Goal: Communication & Community: Answer question/provide support

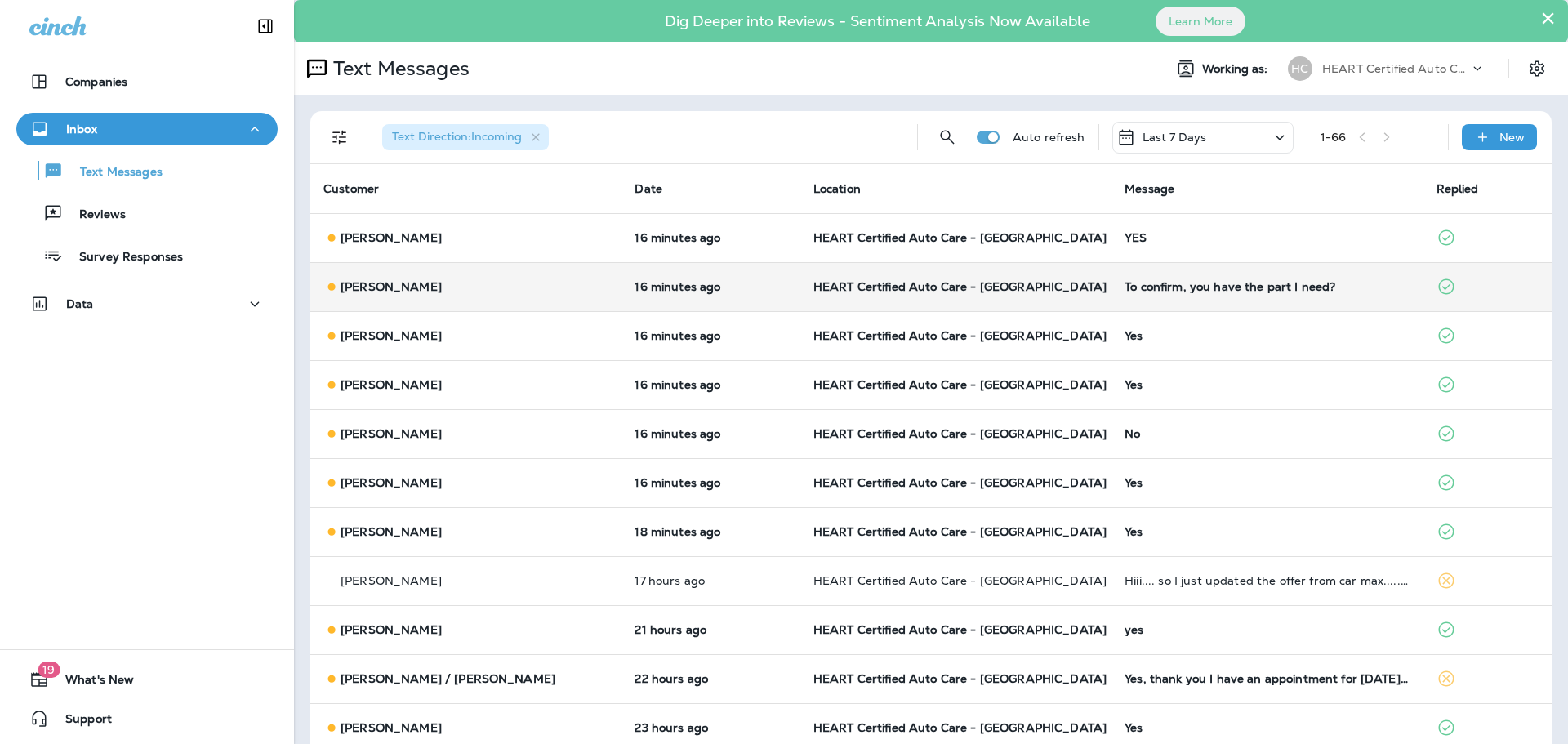
click at [1180, 286] on div "To confirm, you have the part I need?" at bounding box center [1267, 287] width 285 height 14
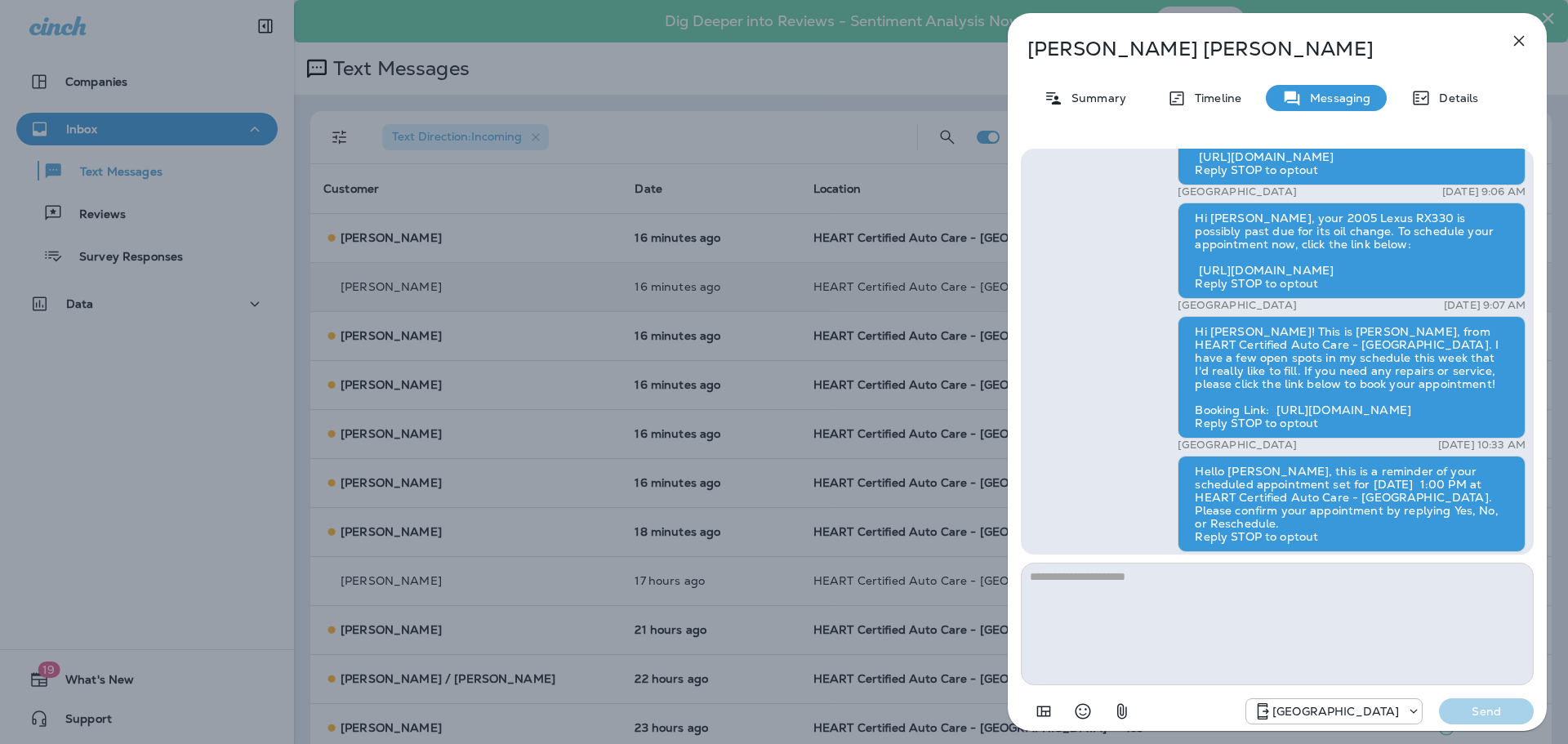
scroll to position [-326, 0]
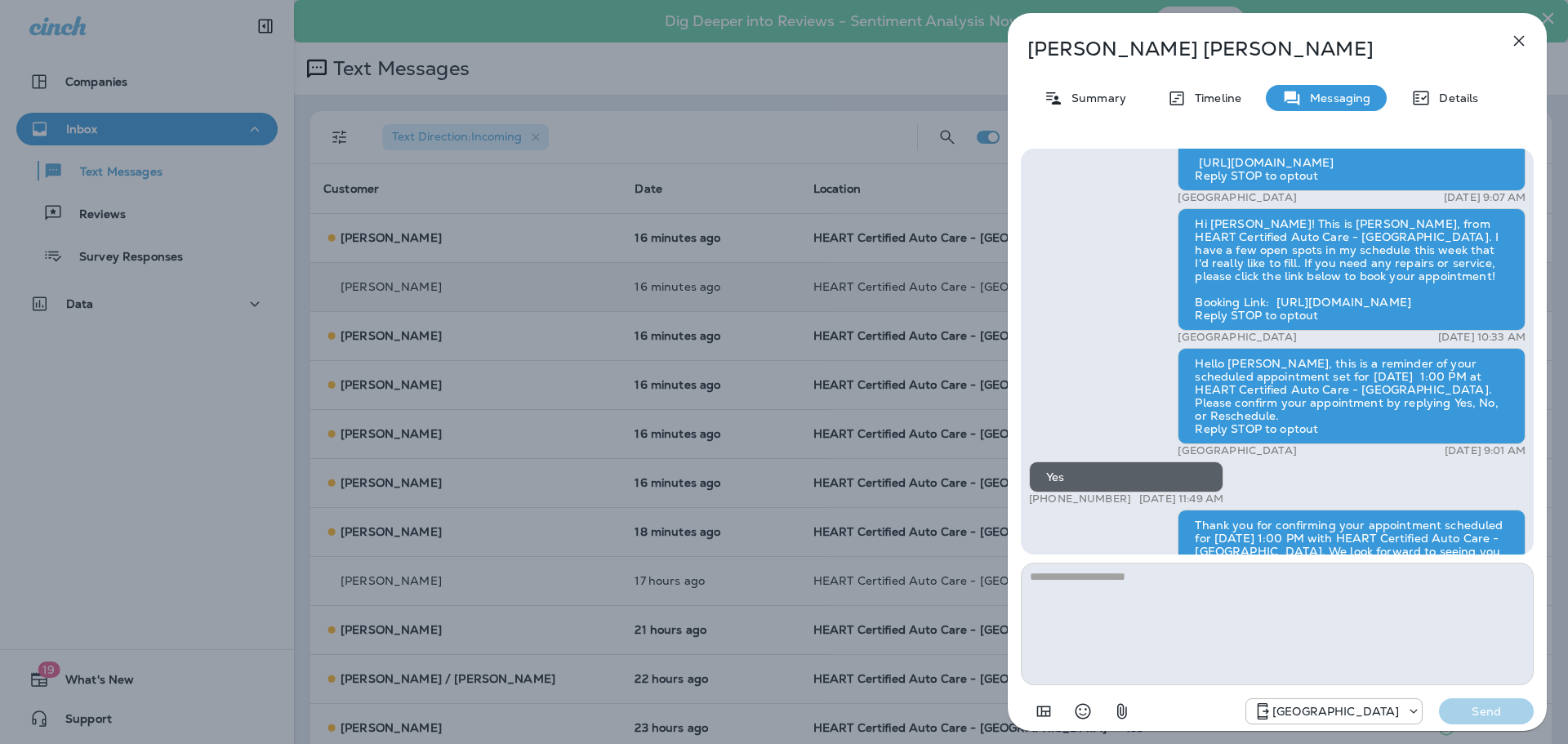
click at [1519, 34] on icon "button" at bounding box center [1519, 41] width 19 height 19
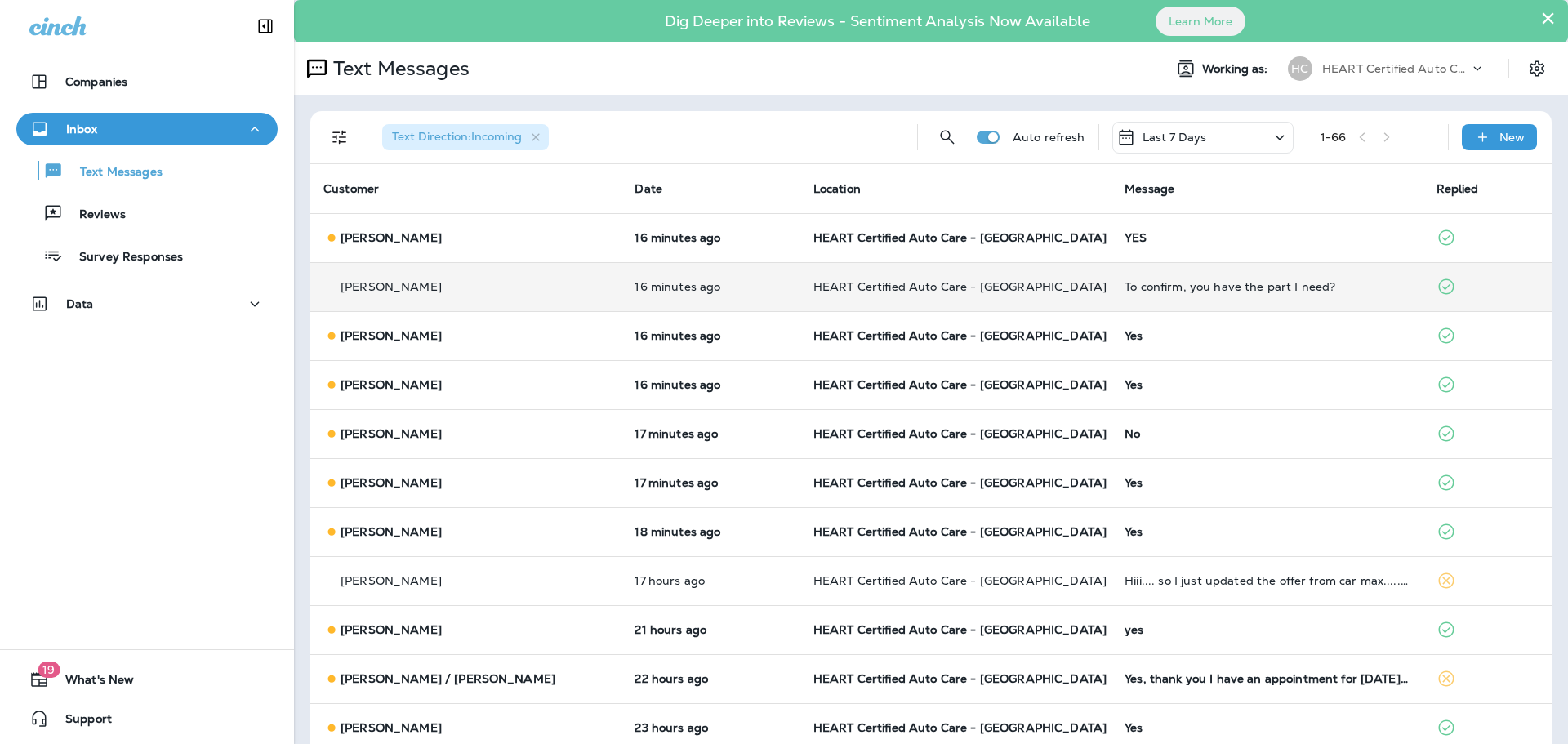
click at [1174, 286] on div "To confirm, you have the part I need?" at bounding box center [1267, 287] width 285 height 14
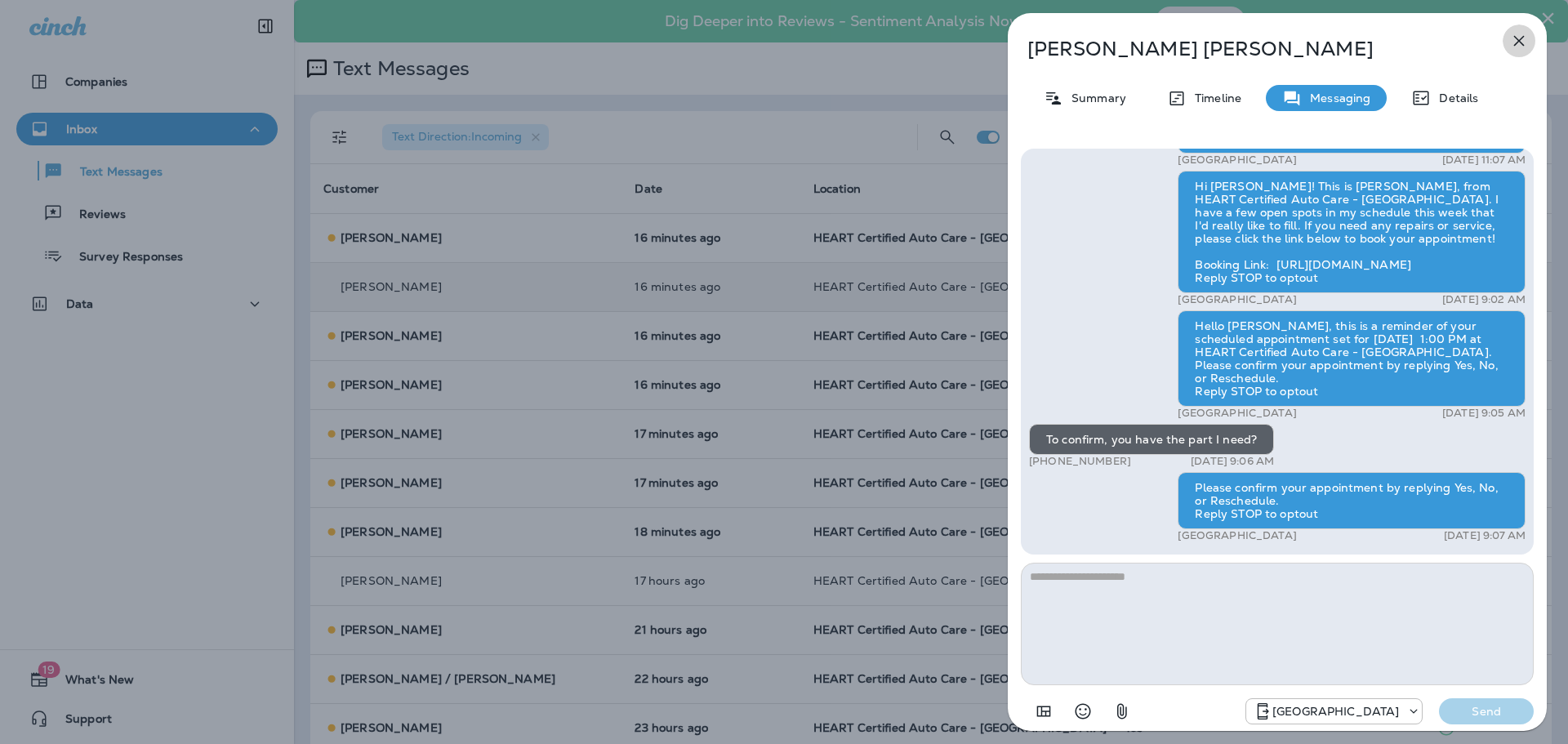
click at [1526, 49] on icon "button" at bounding box center [1519, 41] width 19 height 19
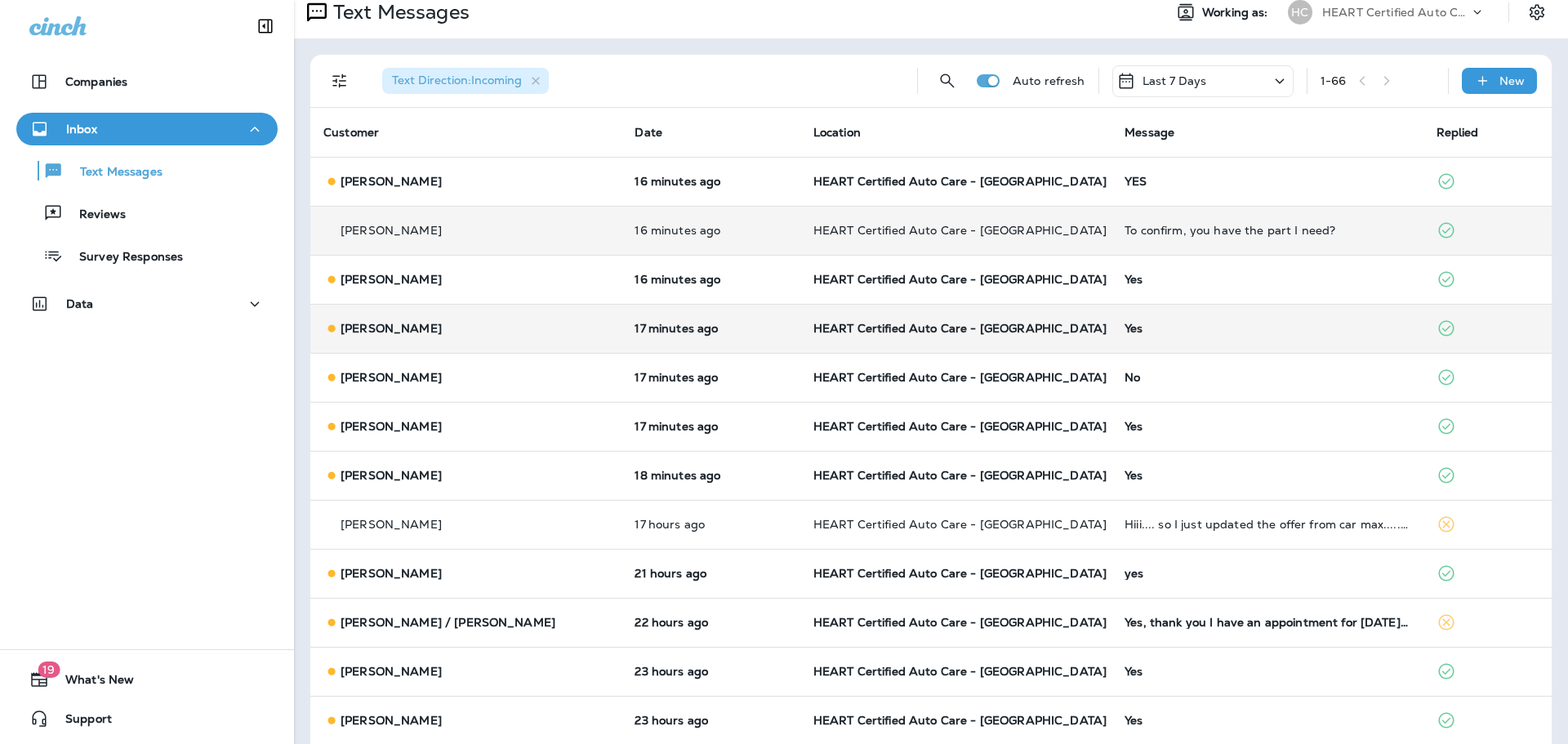
scroll to position [82, 0]
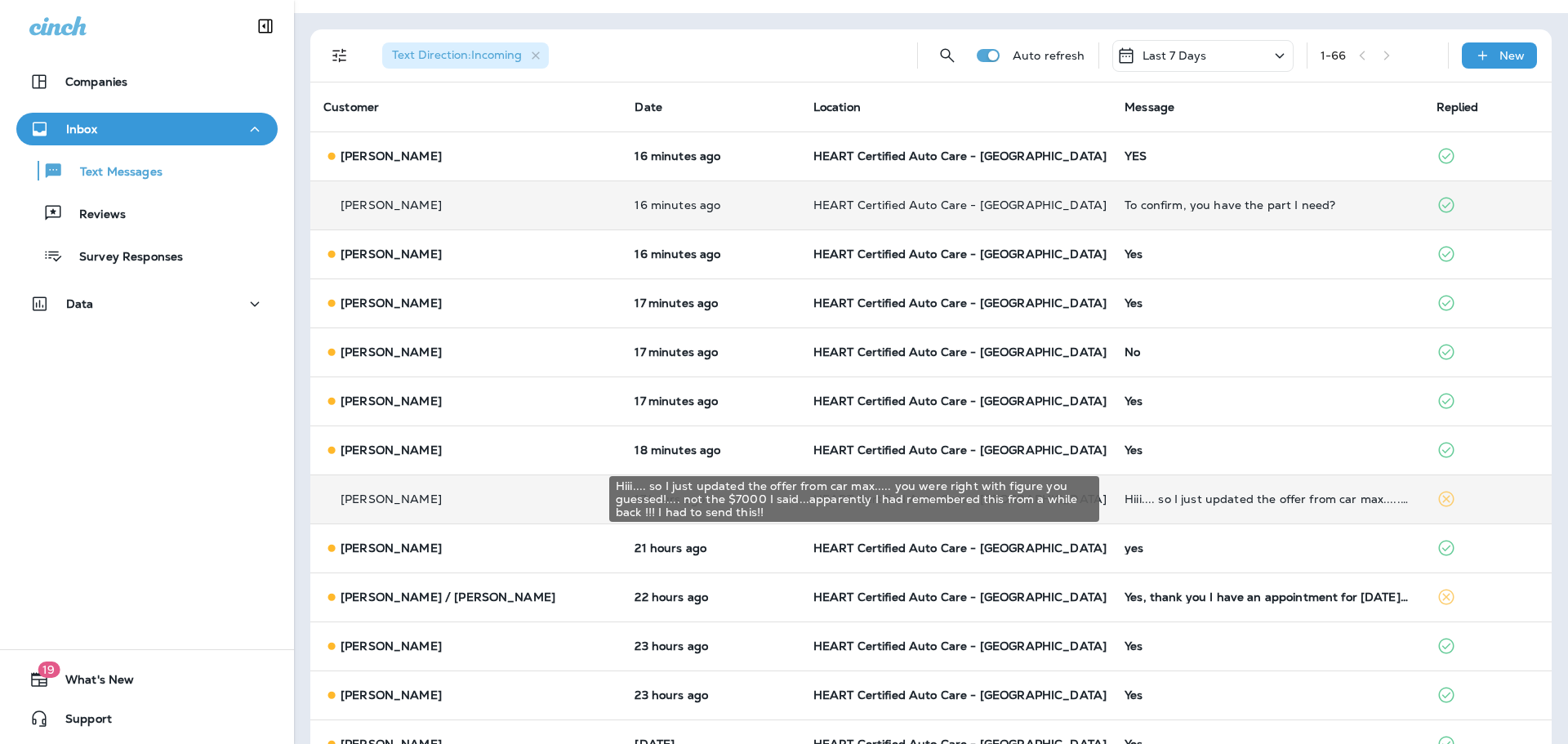
click at [1178, 504] on div "Hiii.... so I just updated the offer from car max..... you were right with figu…" at bounding box center [1267, 499] width 285 height 14
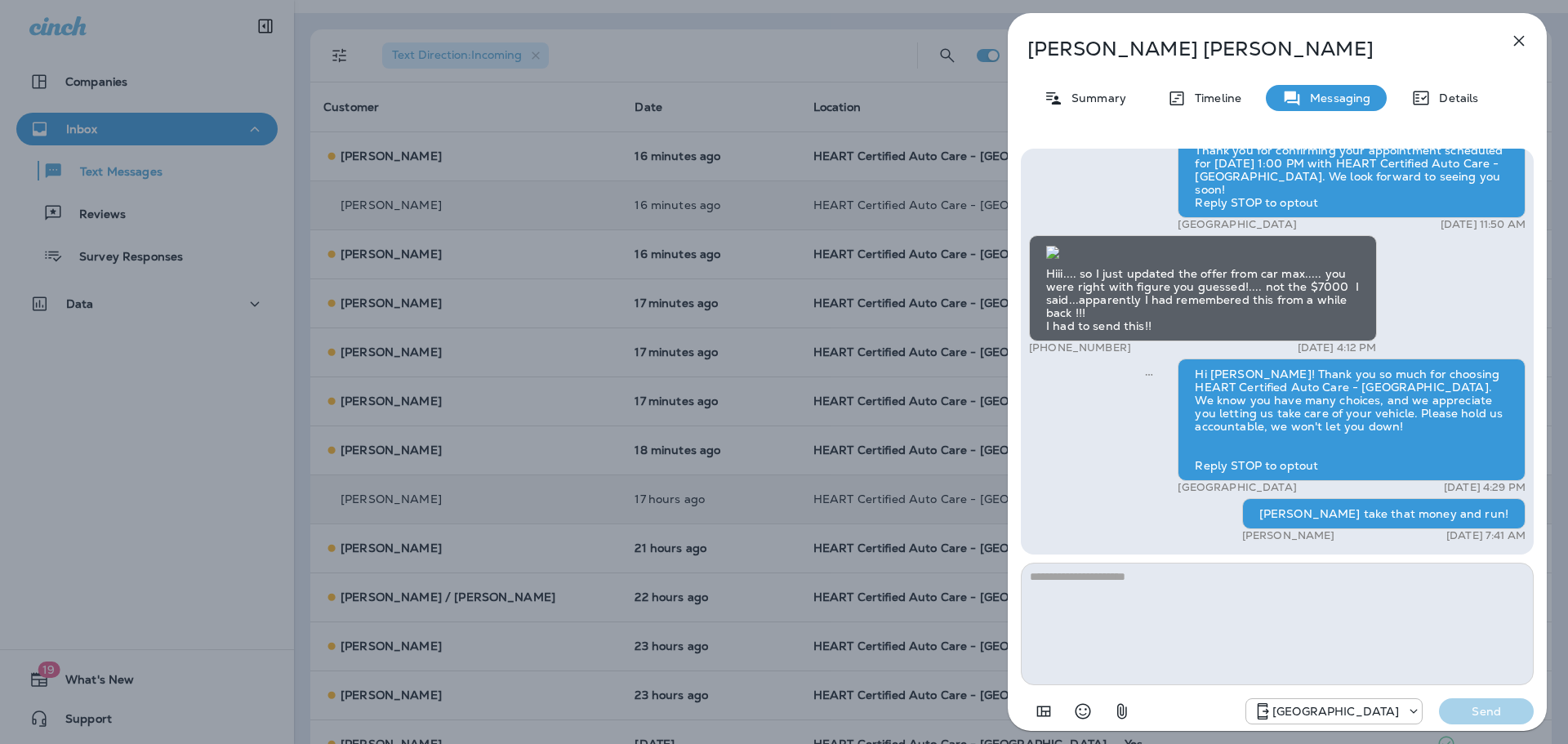
click at [1520, 38] on icon "button" at bounding box center [1519, 41] width 19 height 19
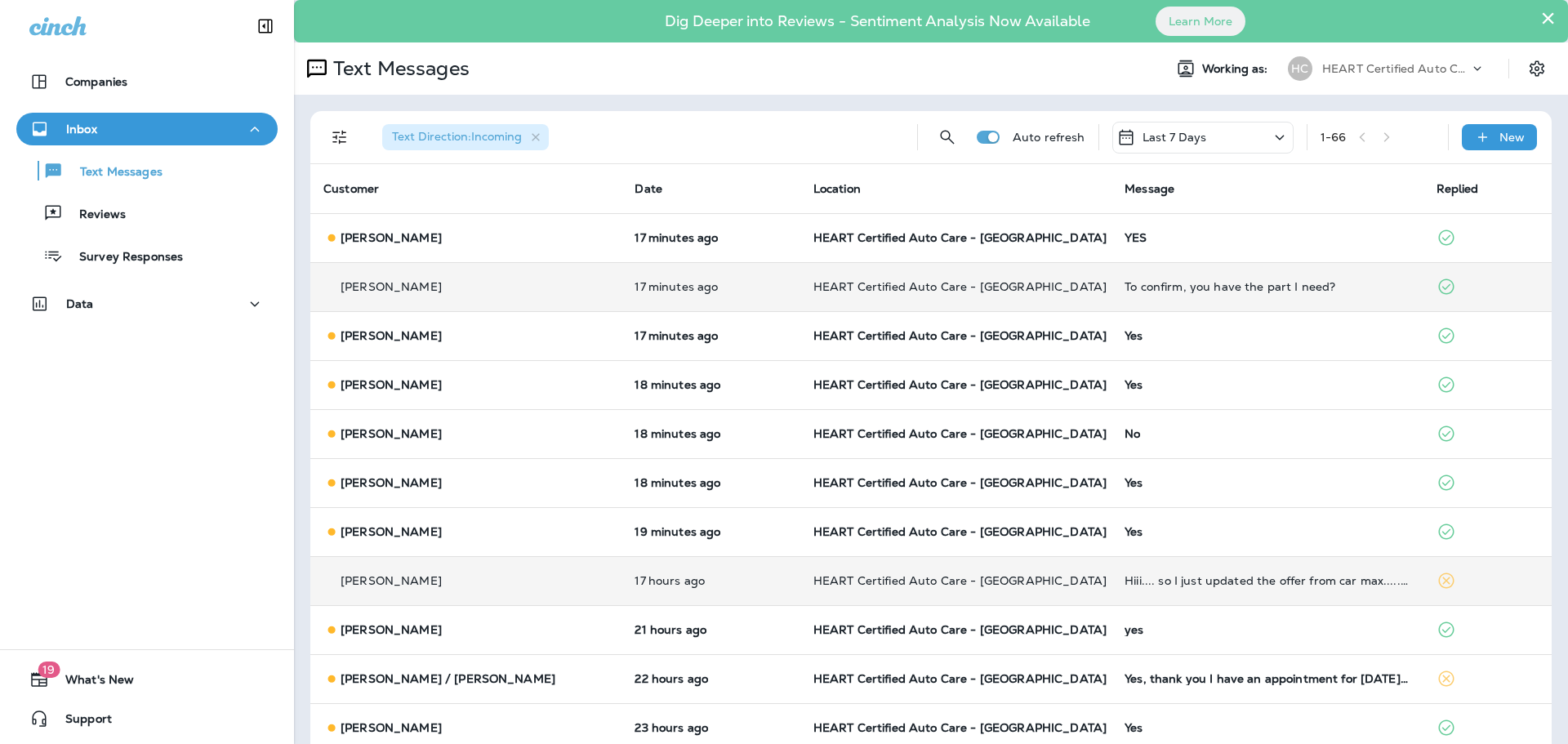
click at [1154, 289] on div "To confirm, you have the part I need?" at bounding box center [1267, 287] width 285 height 14
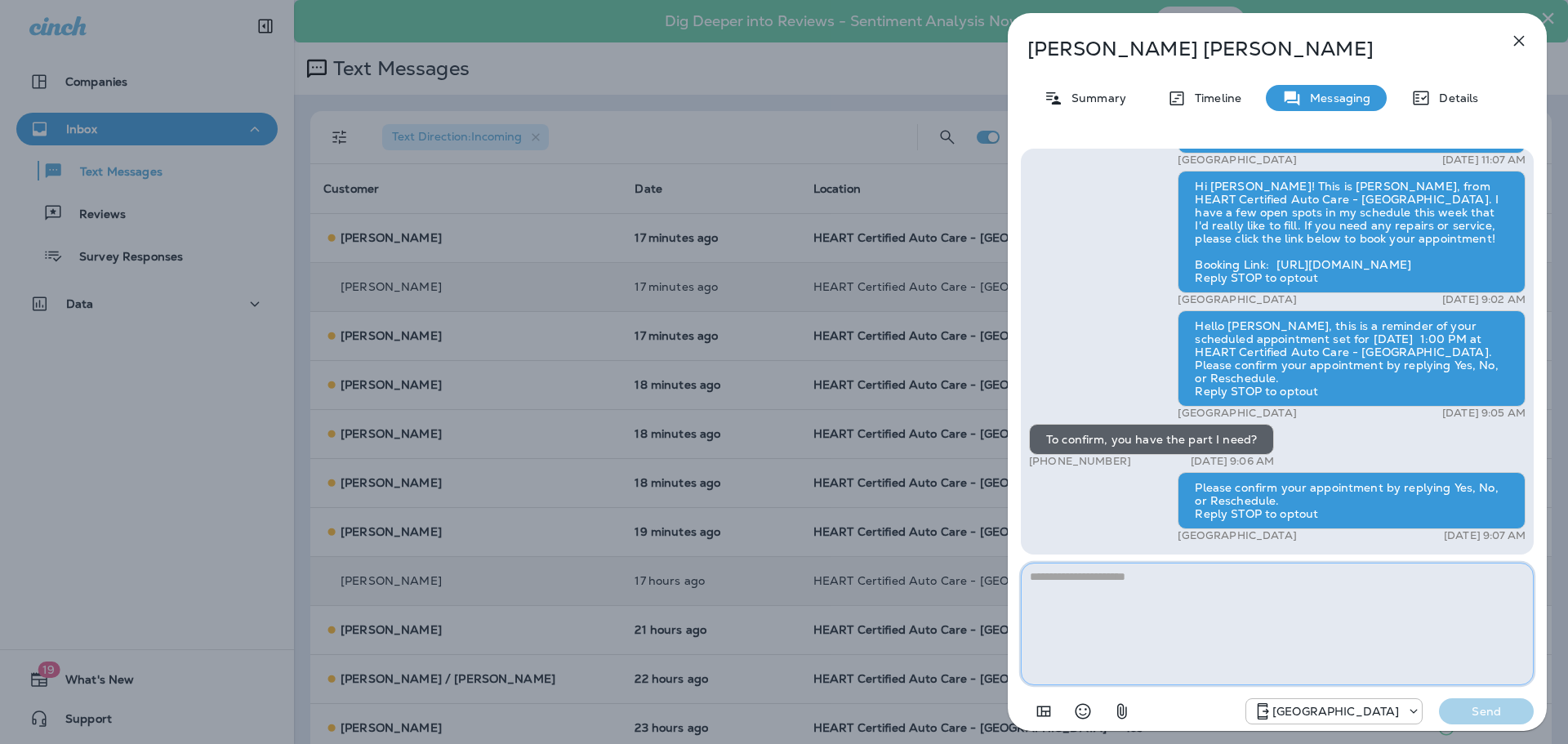
click at [1190, 592] on textarea at bounding box center [1276, 623] width 513 height 123
click at [1520, 40] on icon "button" at bounding box center [1519, 41] width 19 height 19
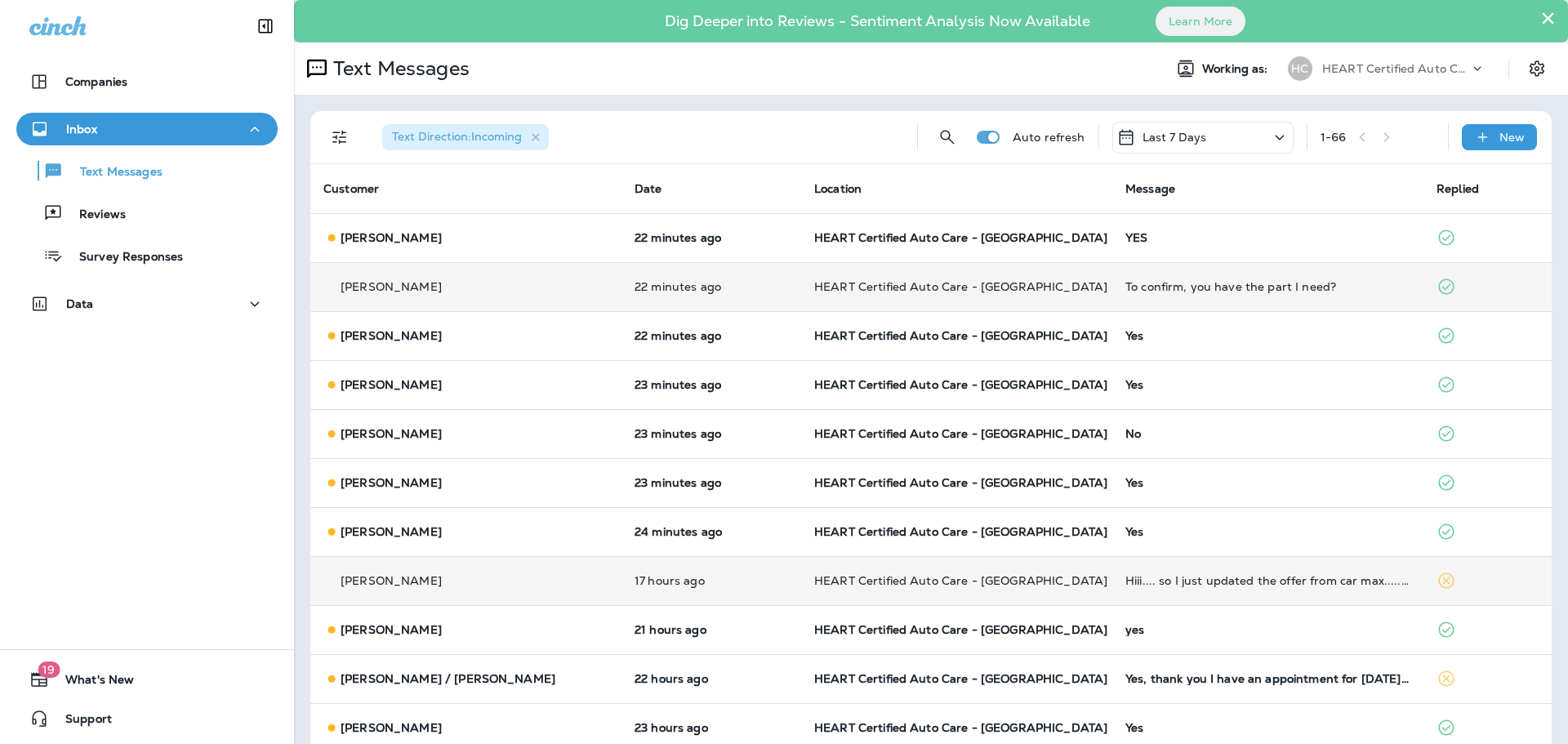
click at [1186, 290] on div "To confirm, you have the part I need?" at bounding box center [1268, 287] width 285 height 14
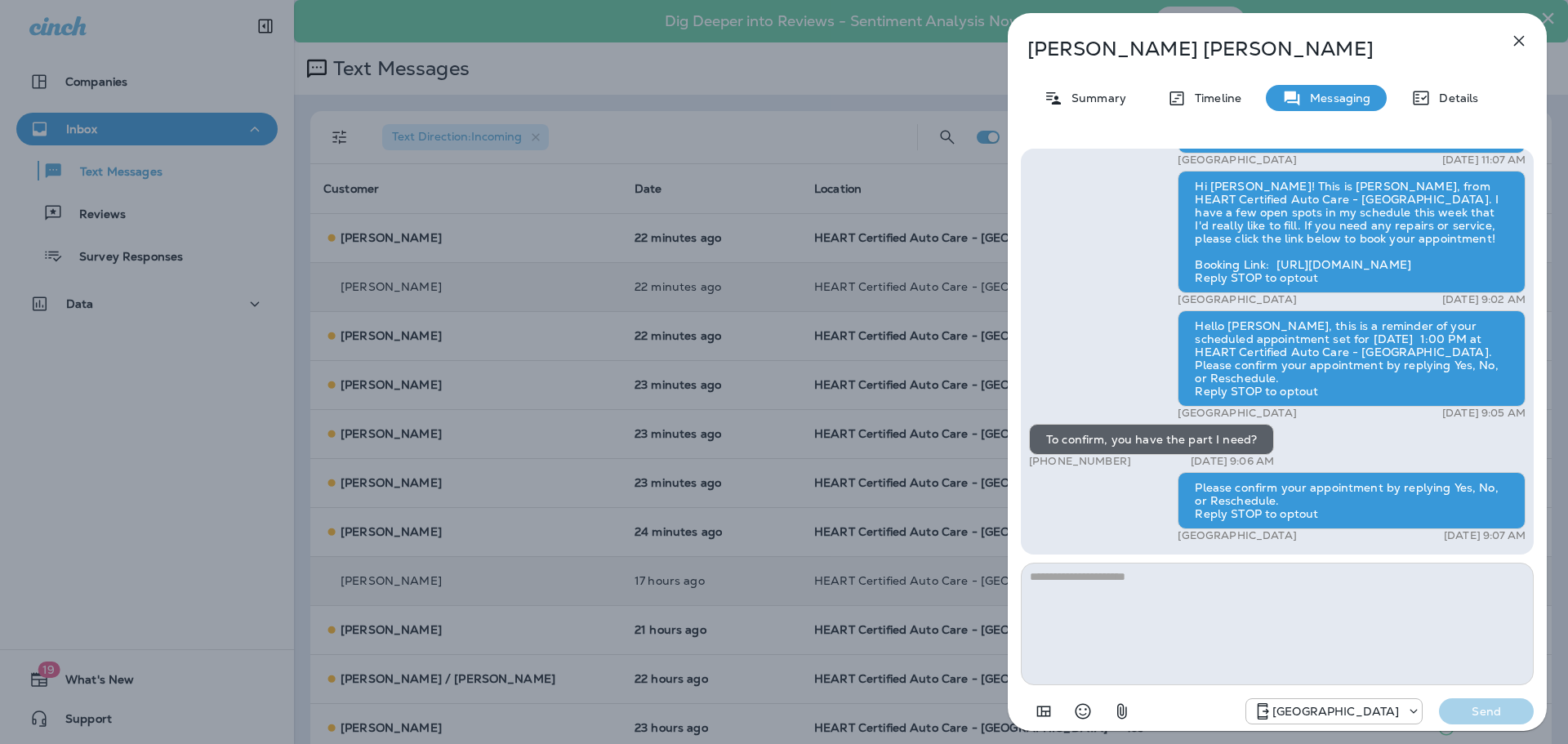
click at [1111, 589] on textarea at bounding box center [1276, 623] width 513 height 123
click at [1517, 38] on icon "button" at bounding box center [1519, 41] width 11 height 11
